Goal: Check status: Check status

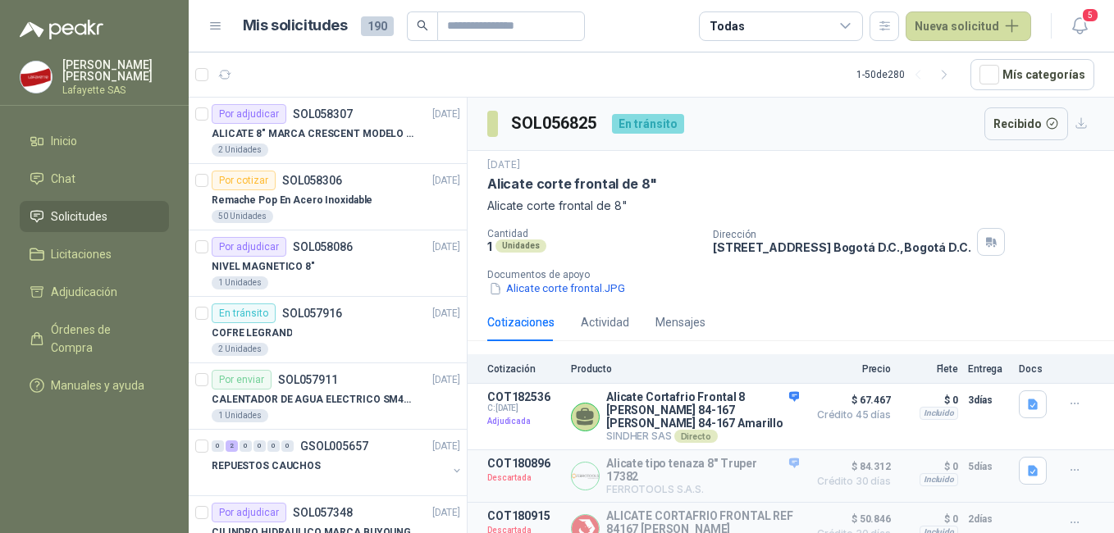
scroll to position [174, 0]
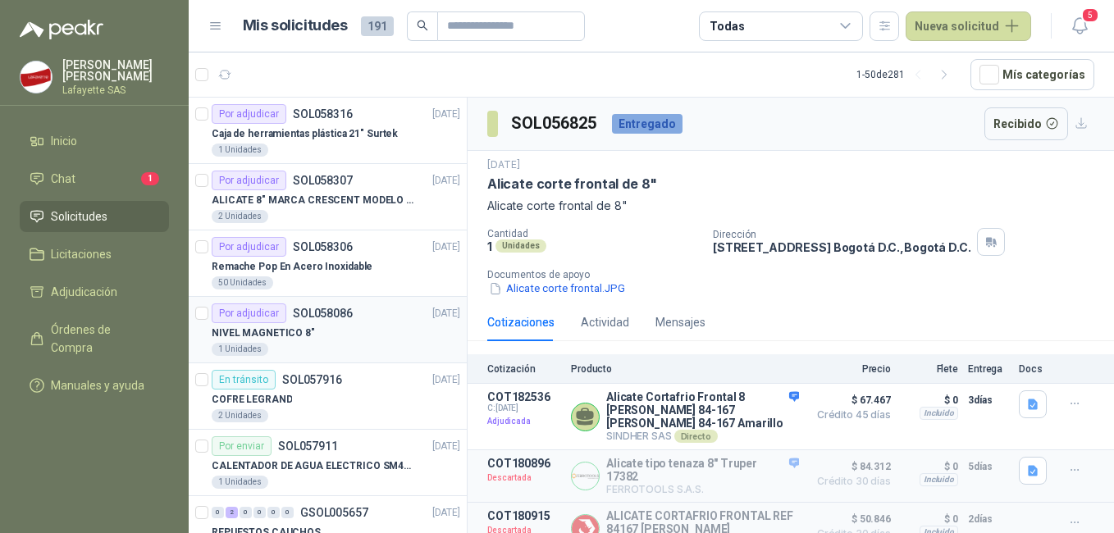
click at [365, 317] on div "Por adjudicar SOL058086 30/09/25" at bounding box center [336, 314] width 249 height 20
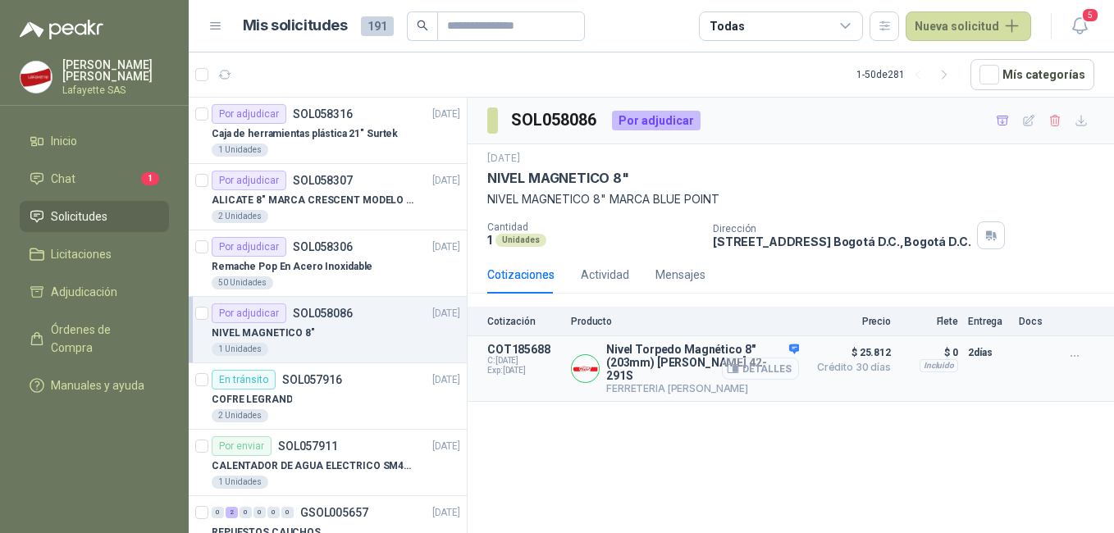
click at [748, 361] on button "Detalles" at bounding box center [760, 369] width 77 height 22
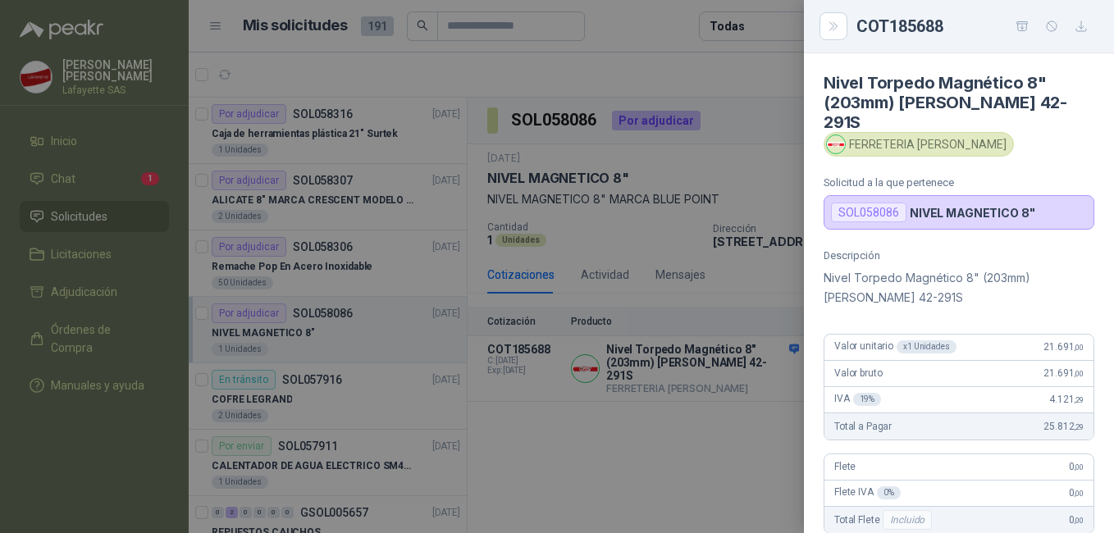
click at [670, 286] on div at bounding box center [557, 266] width 1114 height 533
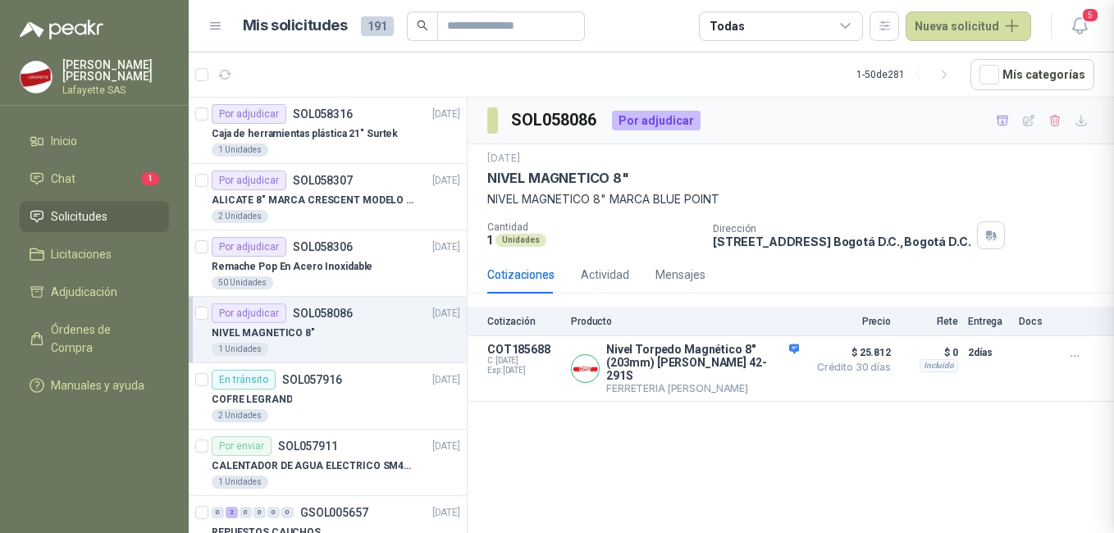
scroll to position [364, 0]
